Goal: Communication & Community: Share content

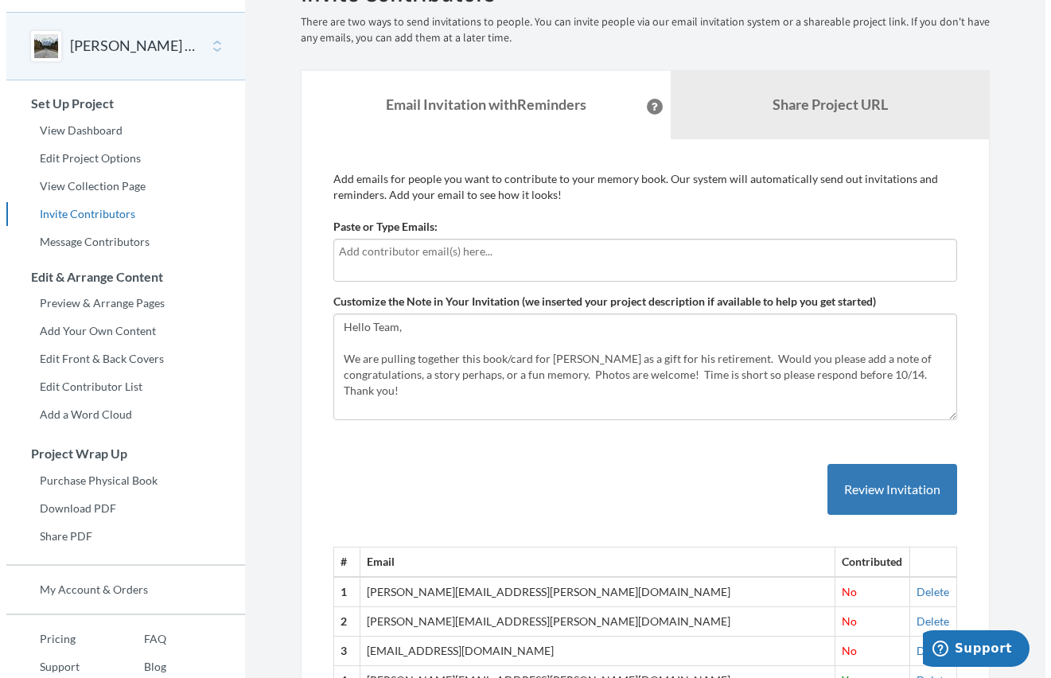
scroll to position [80, 0]
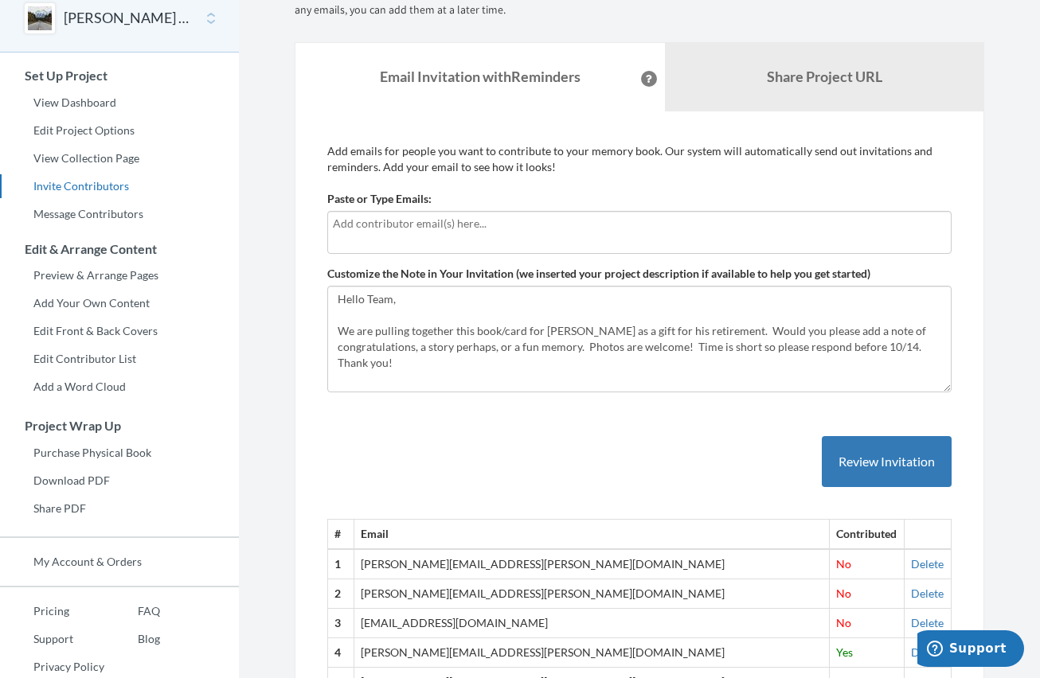
click at [408, 250] on div at bounding box center [639, 232] width 624 height 43
type input "[PERSON_NAME]"
type input "b"
type input "[PERSON_NAME][EMAIL_ADDRESS][PERSON_NAME][DOMAIN_NAME]"
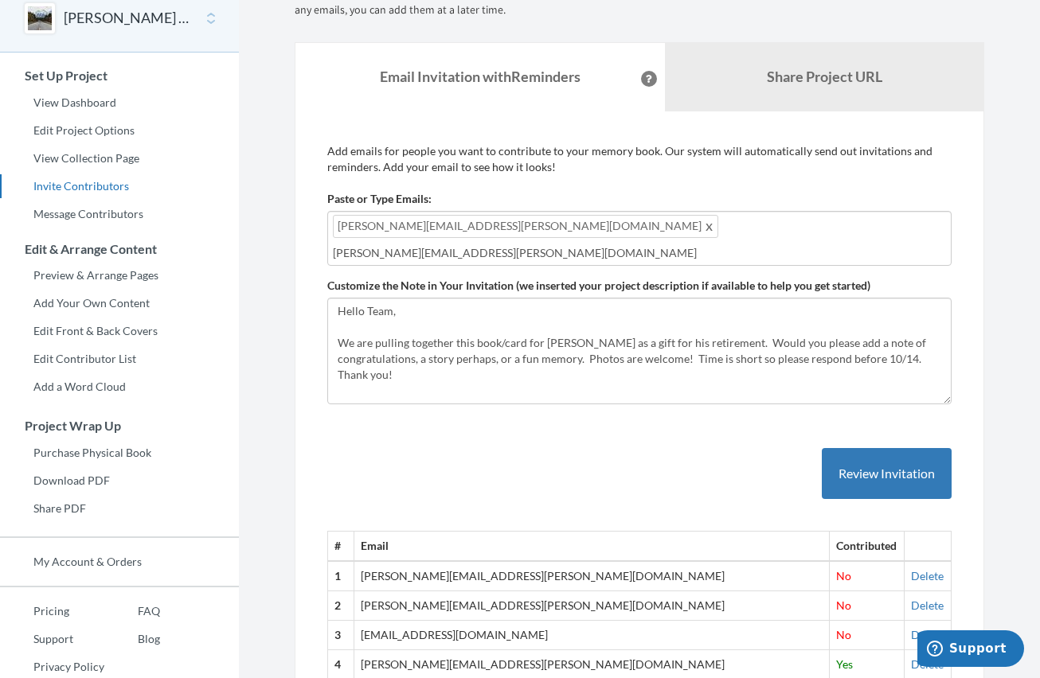
drag, startPoint x: 241, startPoint y: 20, endPoint x: 264, endPoint y: 75, distance: 59.6
click at [528, 244] on input "[PERSON_NAME][EMAIL_ADDRESS][PERSON_NAME][DOMAIN_NAME]" at bounding box center [639, 253] width 613 height 18
type input "[PERSON_NAME][EMAIL_ADDRESS][DOMAIN_NAME]"
click at [869, 466] on button "Review Invitation" at bounding box center [886, 474] width 130 height 52
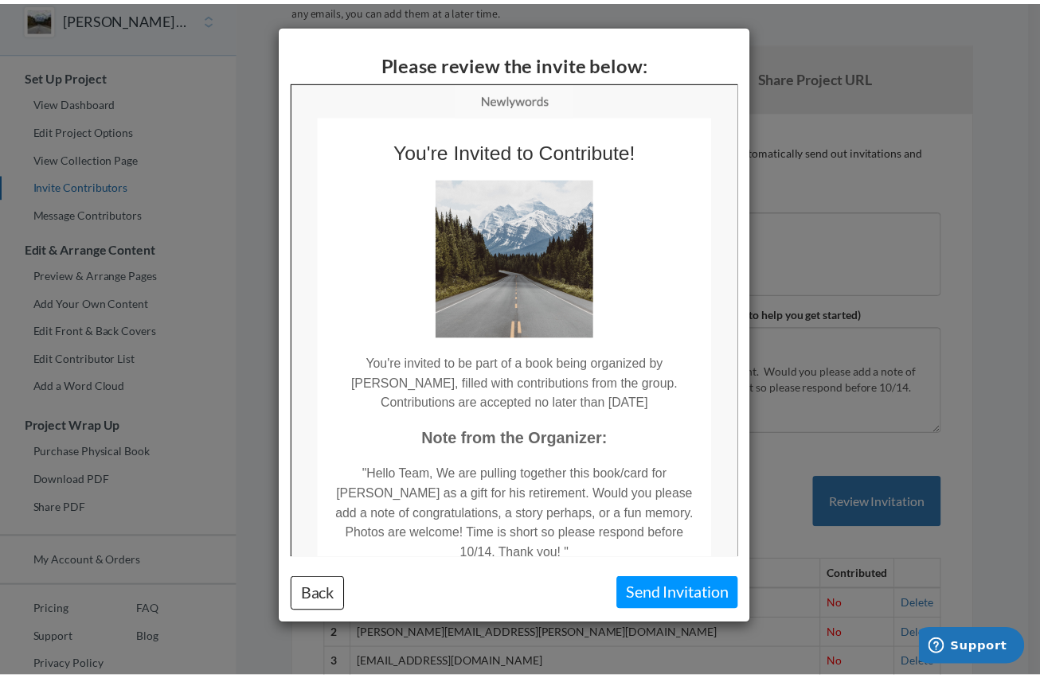
scroll to position [0, 0]
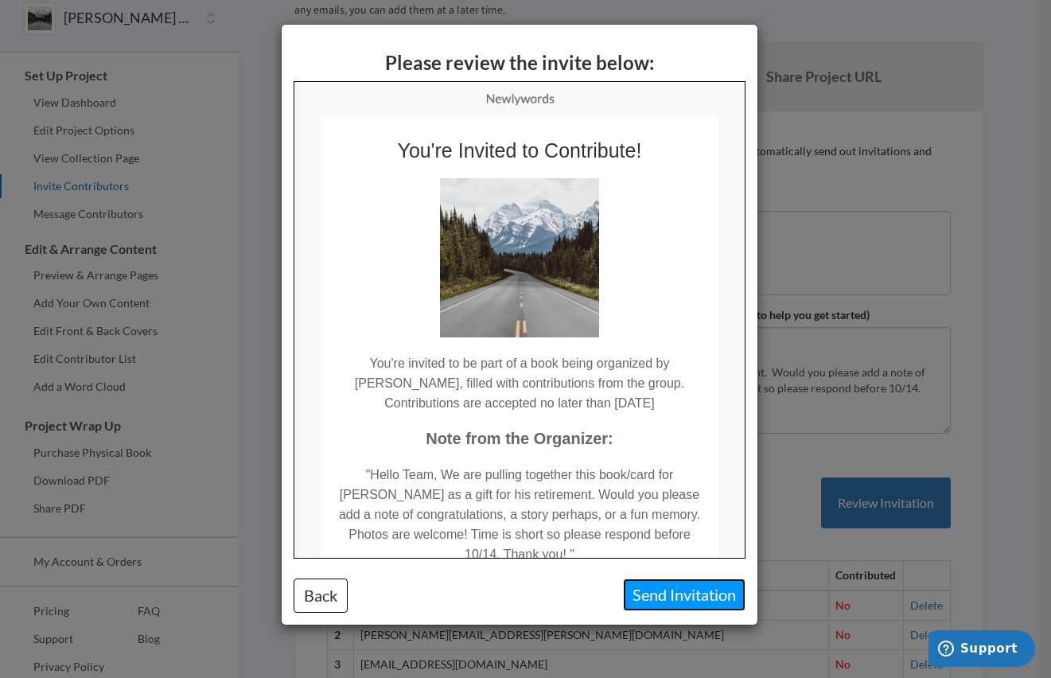
click at [701, 596] on button "Send Invitation" at bounding box center [684, 595] width 123 height 33
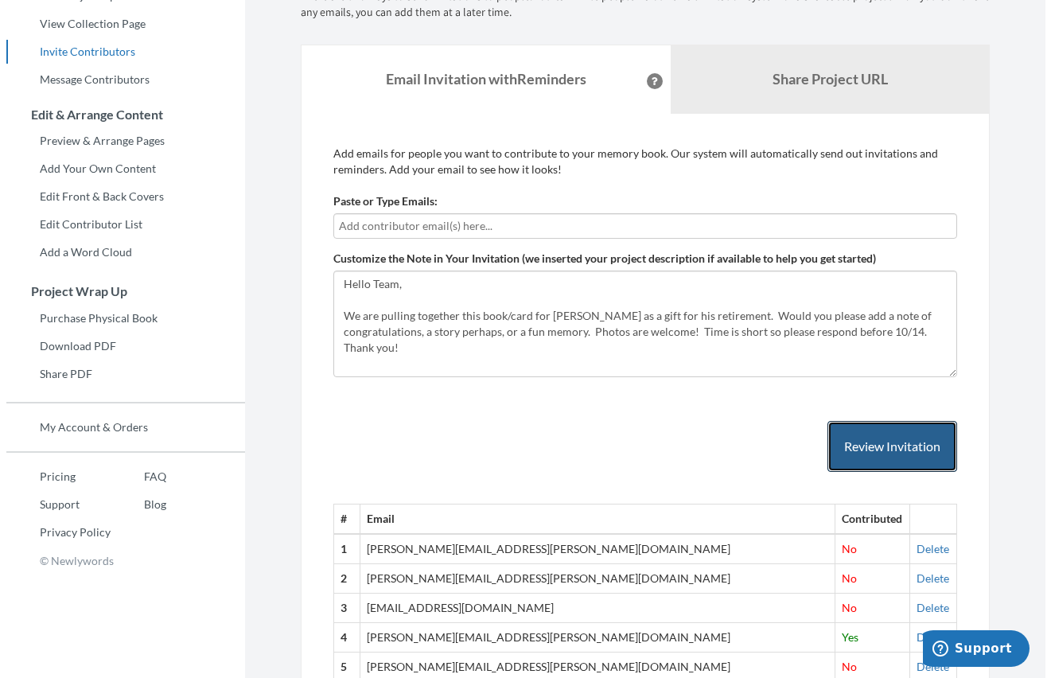
scroll to position [318, 0]
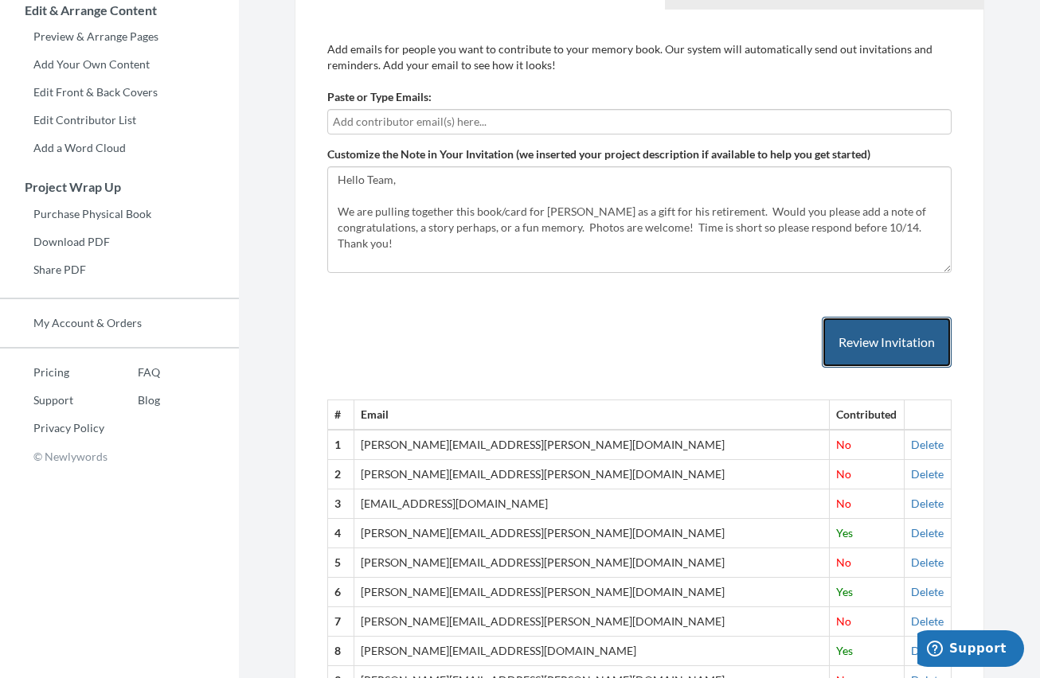
click at [899, 332] on button "Review Invitation" at bounding box center [886, 343] width 130 height 52
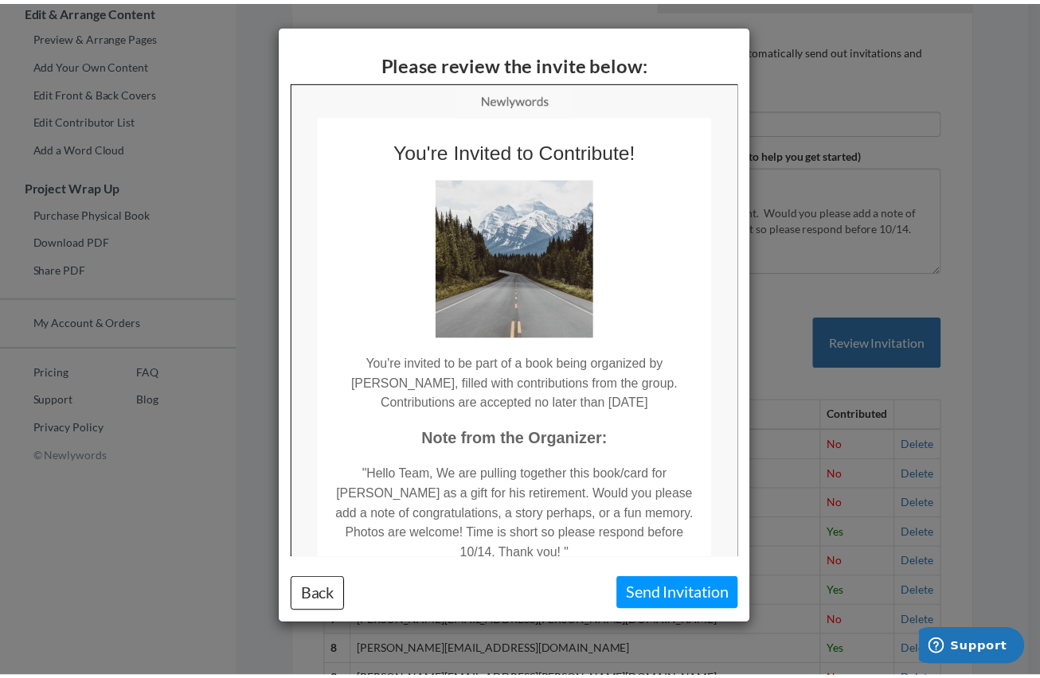
scroll to position [0, 0]
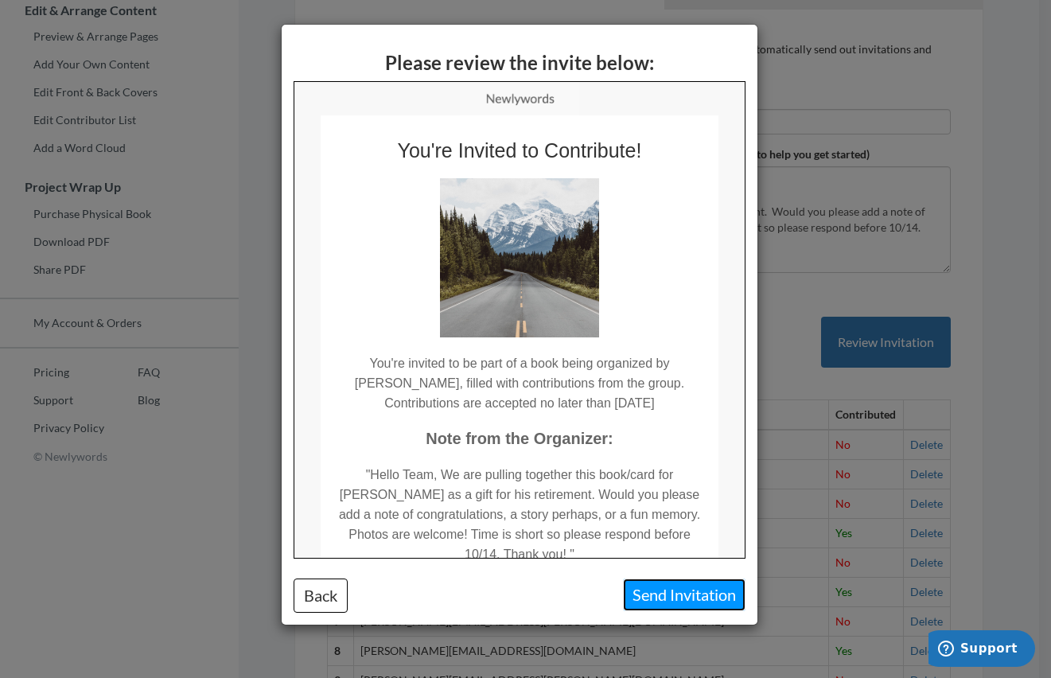
click at [704, 606] on button "Send Invitation" at bounding box center [684, 595] width 123 height 33
